Goal: Information Seeking & Learning: Find specific fact

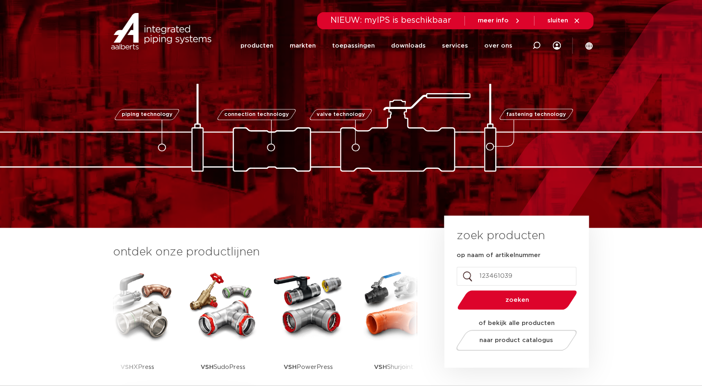
type input "123461039"
click at [454, 290] on button "zoeken" at bounding box center [517, 300] width 126 height 21
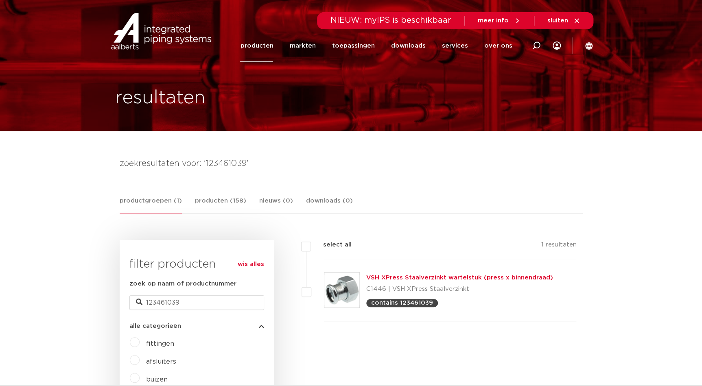
click at [407, 276] on link "VSH XPress Staalverzinkt wartelstuk (press x binnendraad)" at bounding box center [459, 278] width 187 height 6
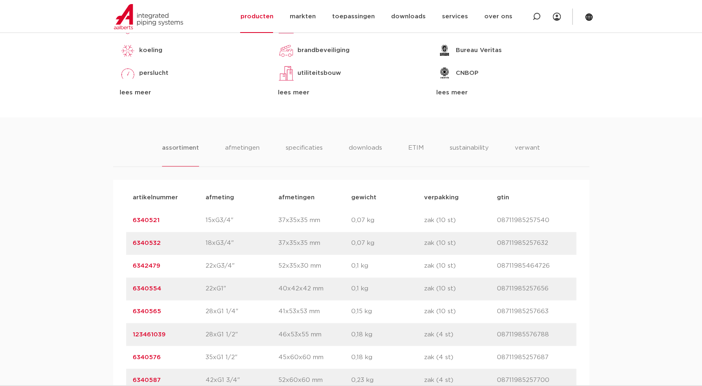
scroll to position [481, 0]
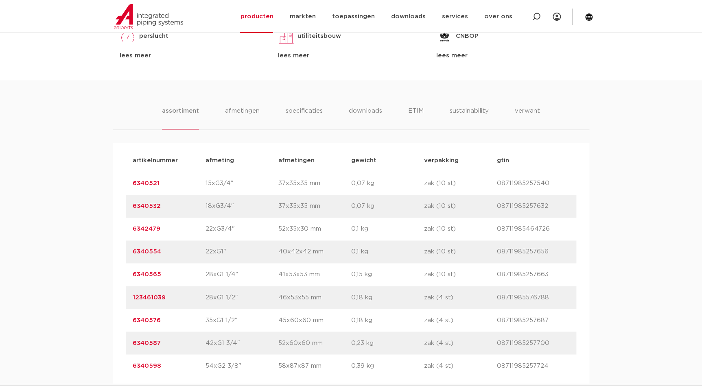
drag, startPoint x: 166, startPoint y: 294, endPoint x: 131, endPoint y: 297, distance: 35.1
click at [131, 297] on div "artikelnummer 123461039 afmeting 28xG1 1/2" afmetingen 46x53x55 mm gewicht 0,18…" at bounding box center [351, 297] width 450 height 23
copy link "123461039"
click at [71, 158] on div "assortiment afmetingen specificaties downloads ETIM sustainability verwant asso…" at bounding box center [351, 232] width 702 height 304
click at [162, 297] on link "123461039" at bounding box center [149, 297] width 33 height 6
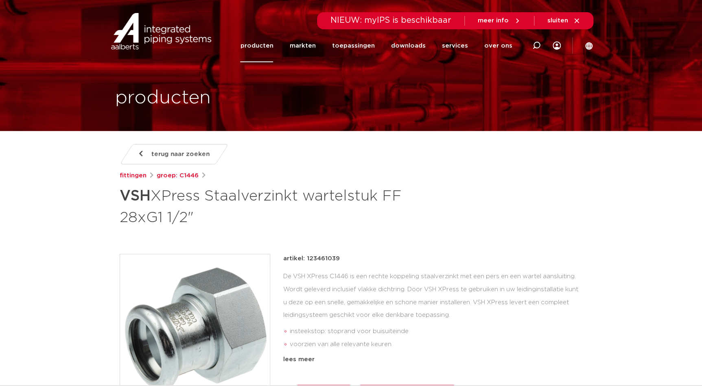
drag, startPoint x: 337, startPoint y: 261, endPoint x: 307, endPoint y: 259, distance: 31.0
click at [307, 259] on p "artikel: 123461039" at bounding box center [311, 259] width 57 height 10
drag, startPoint x: 307, startPoint y: 259, endPoint x: 322, endPoint y: 262, distance: 15.3
copy p "123461039"
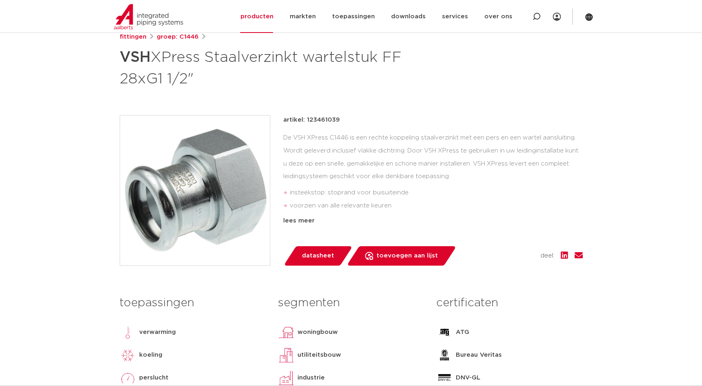
scroll to position [148, 0]
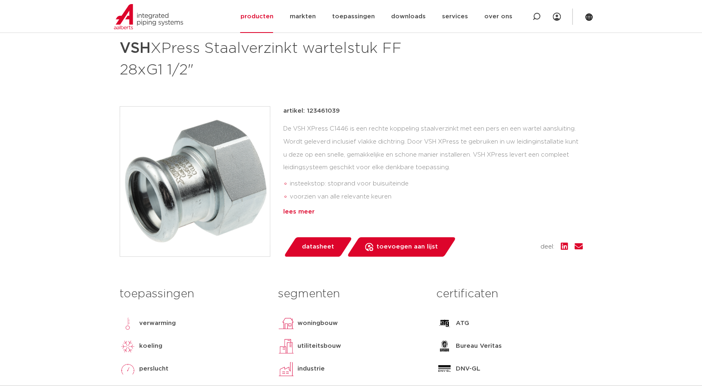
click at [292, 211] on div "lees meer" at bounding box center [433, 212] width 300 height 10
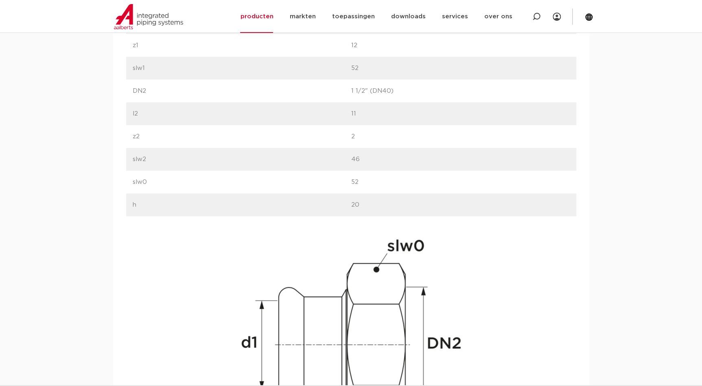
scroll to position [851, 0]
